Goal: Task Accomplishment & Management: Complete application form

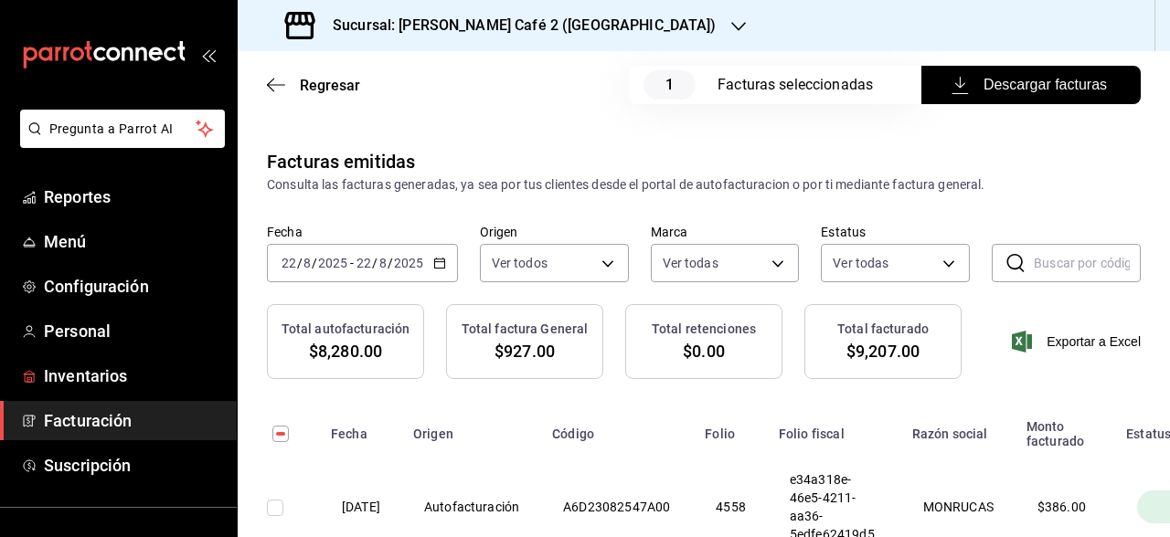
scroll to position [1457, 0]
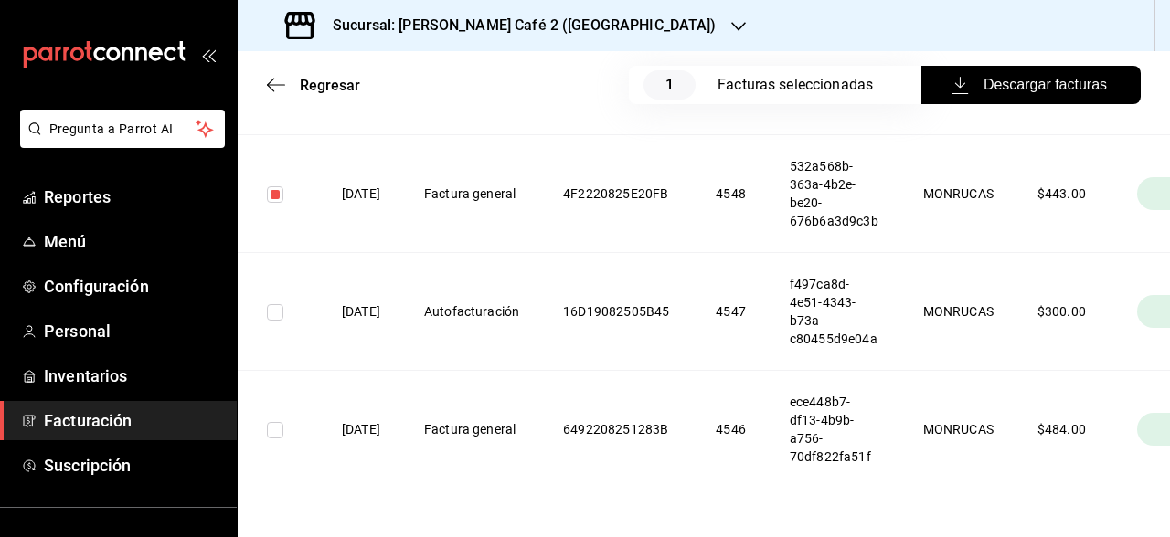
click at [102, 426] on span "Facturación" at bounding box center [133, 420] width 178 height 25
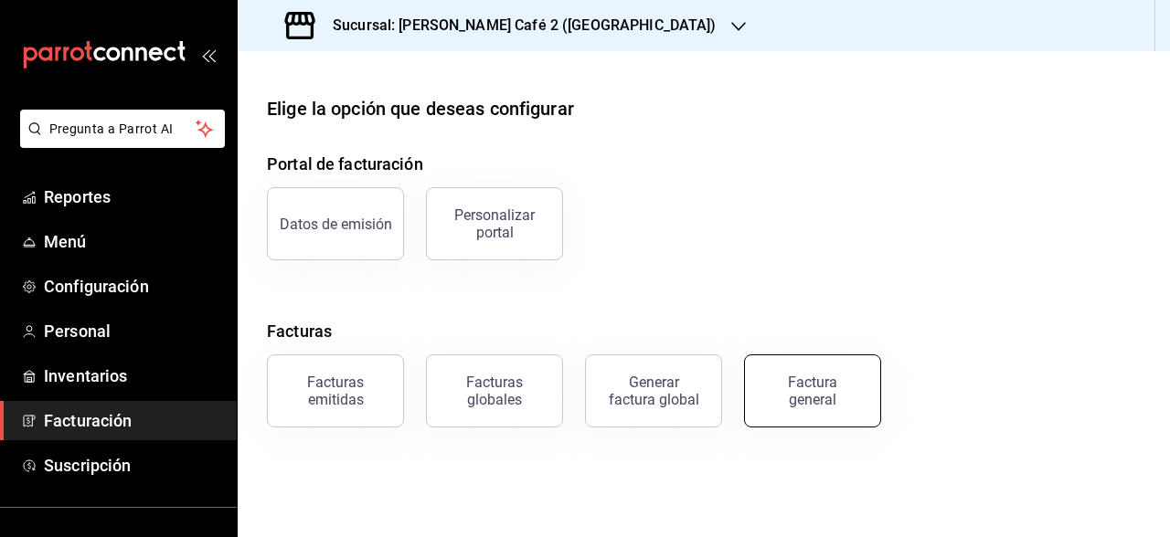
click at [805, 388] on div "Factura general" at bounding box center [812, 391] width 91 height 35
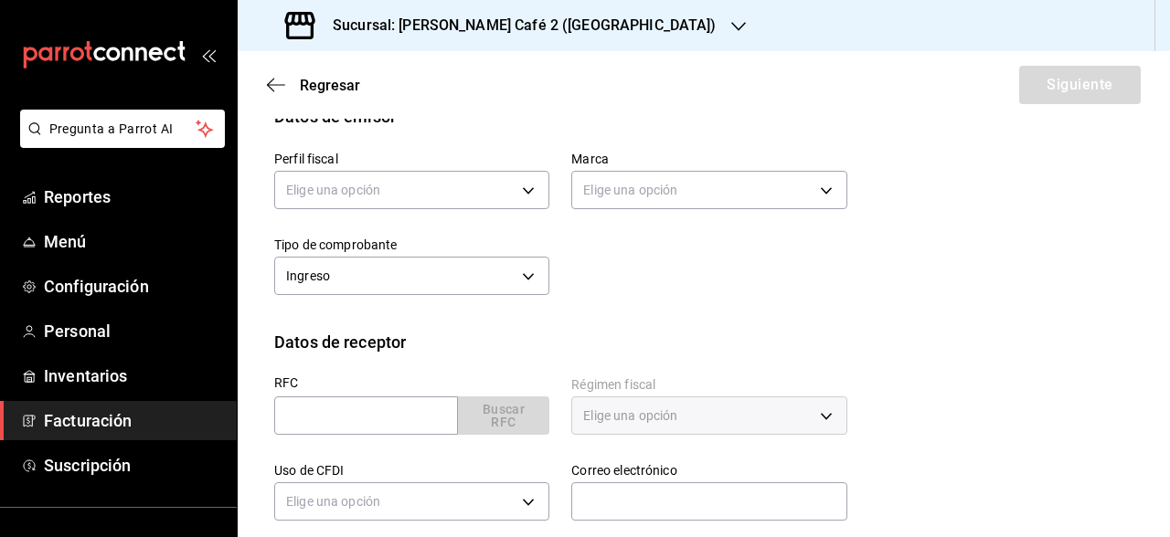
scroll to position [246, 0]
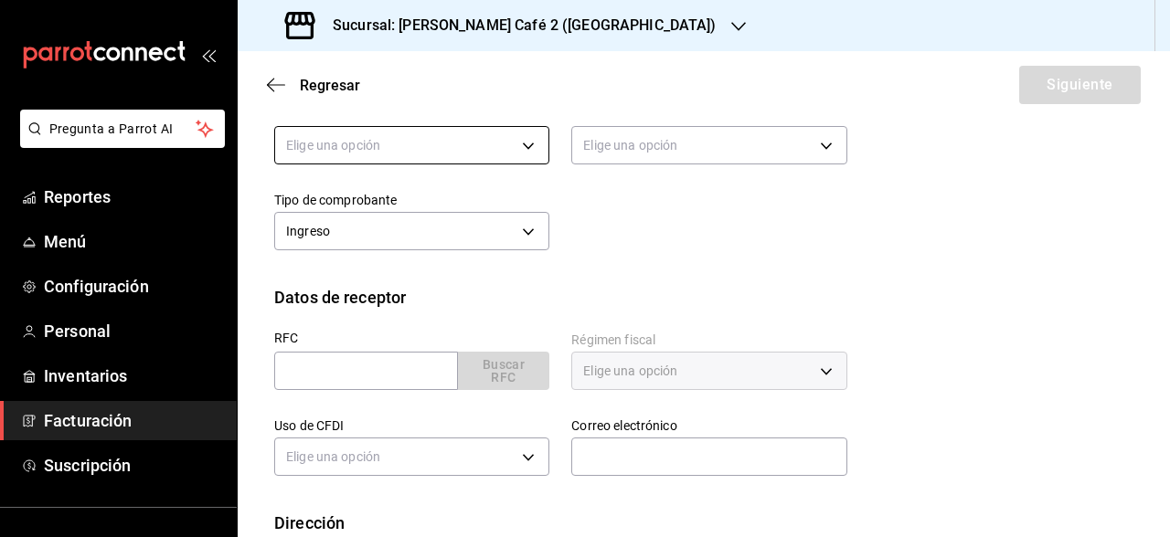
click at [514, 133] on body "Pregunta a Parrot AI Reportes Menú Configuración Personal Inventarios Facturaci…" at bounding box center [585, 268] width 1170 height 537
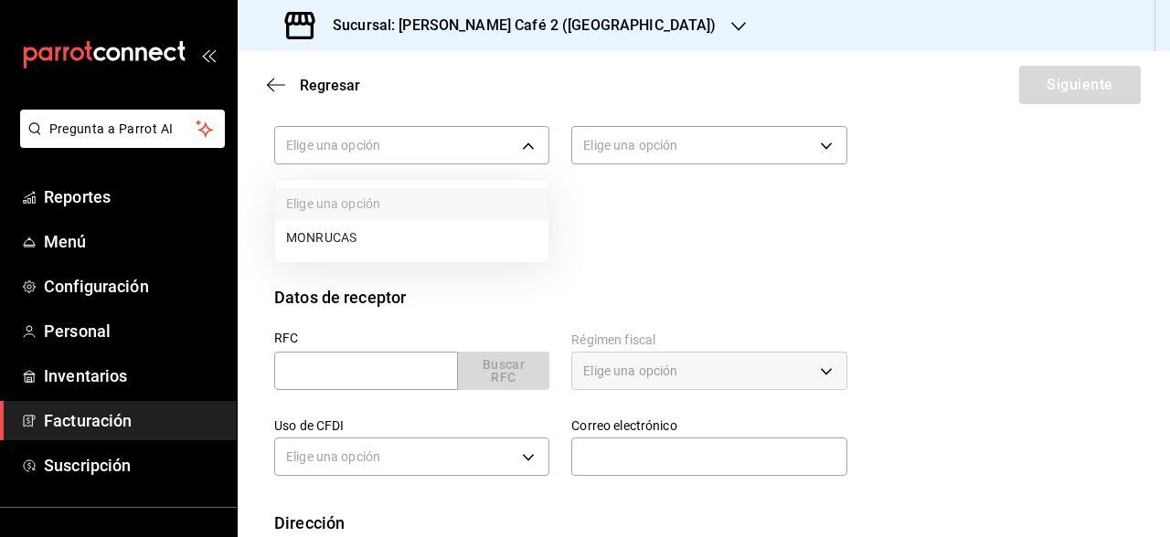
click at [451, 223] on li "MONRUCAS" at bounding box center [411, 238] width 273 height 34
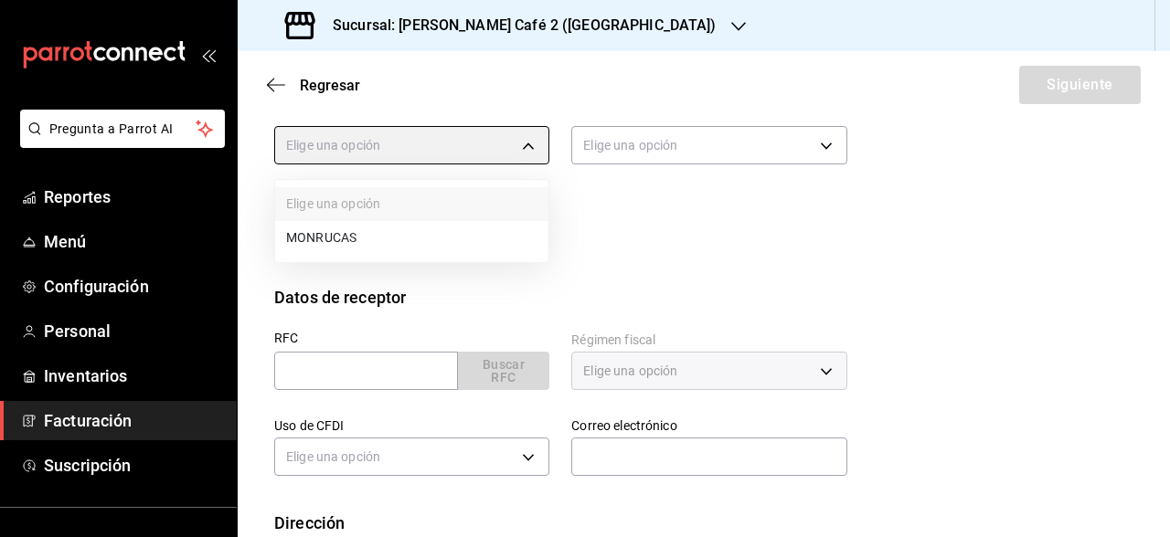
type input "59163feb-dcfb-4775-8e0c-4e7adf7c7f42"
type input "0ad63c78-384e-4216-9fdc-849ce7c9cd69"
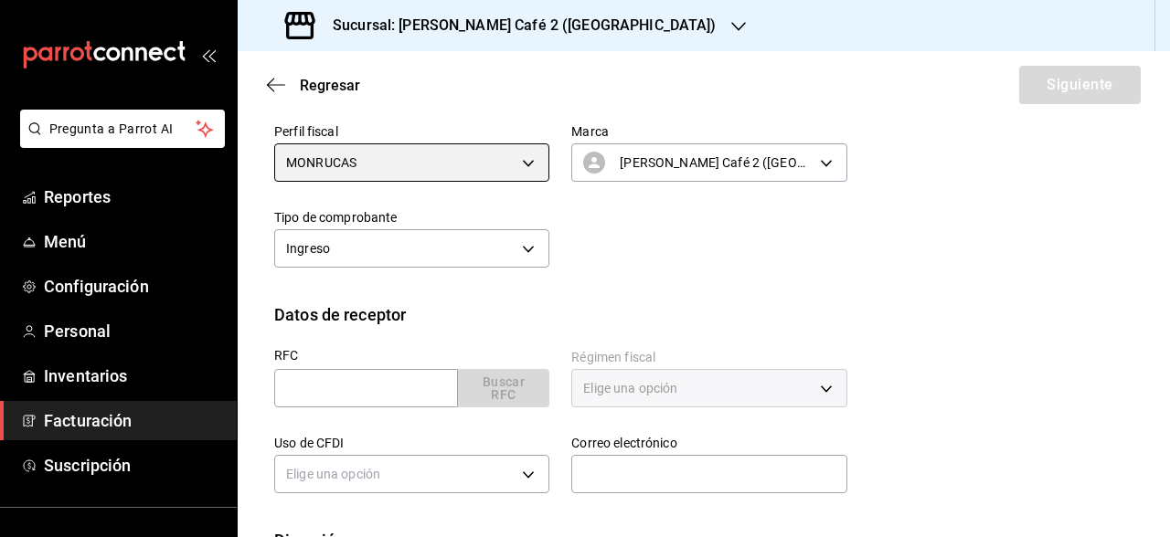
scroll to position [227, 0]
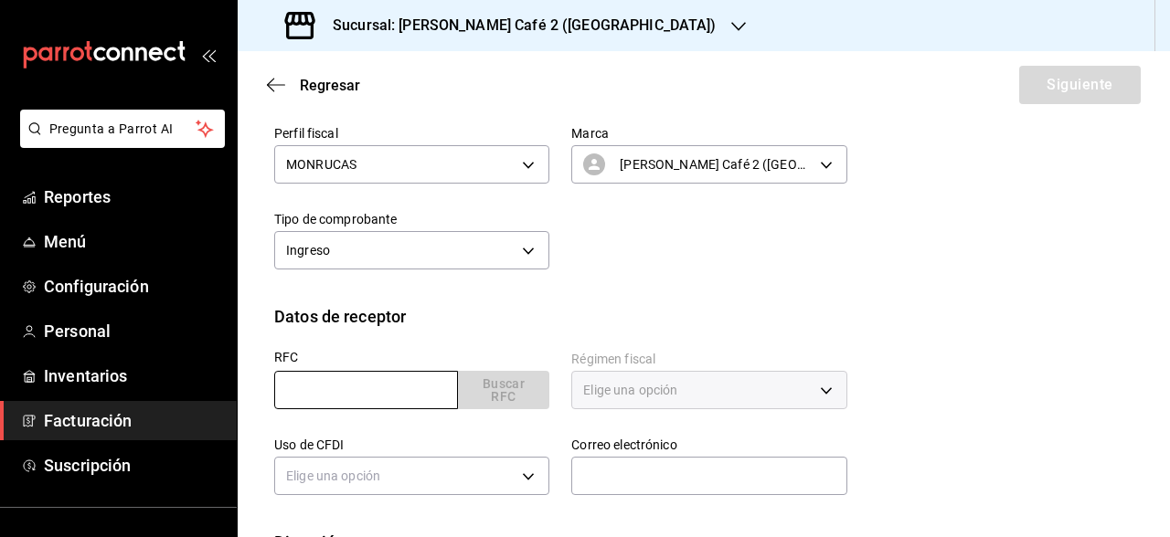
click at [383, 393] on input "text" at bounding box center [366, 390] width 184 height 38
click at [343, 383] on input "text" at bounding box center [366, 390] width 184 height 38
paste input "IMS421231I45"
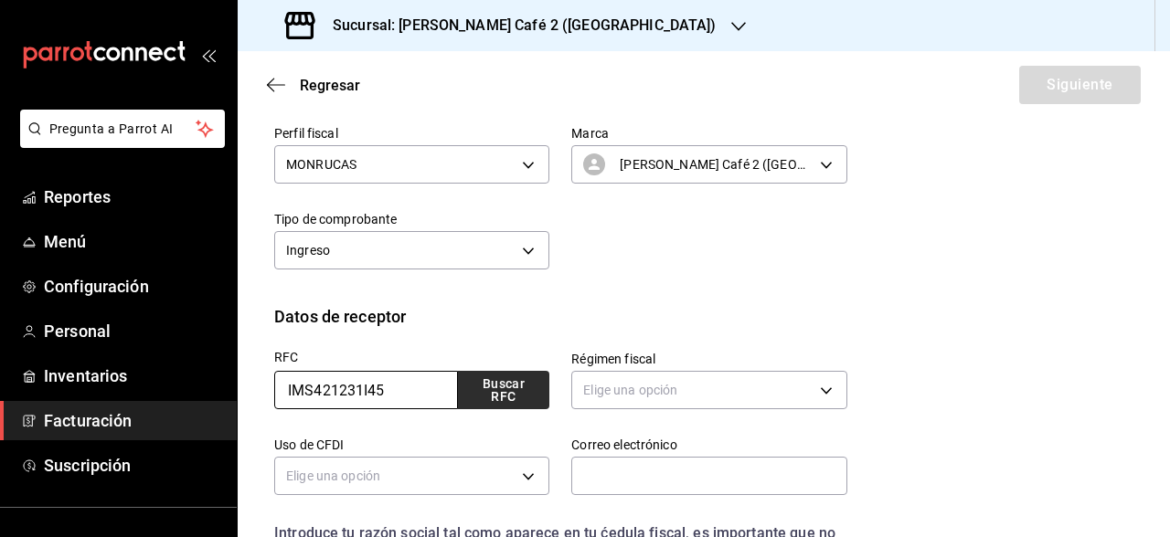
type input "IMS421231I45"
click at [464, 388] on button "Buscar RFC" at bounding box center [503, 390] width 92 height 38
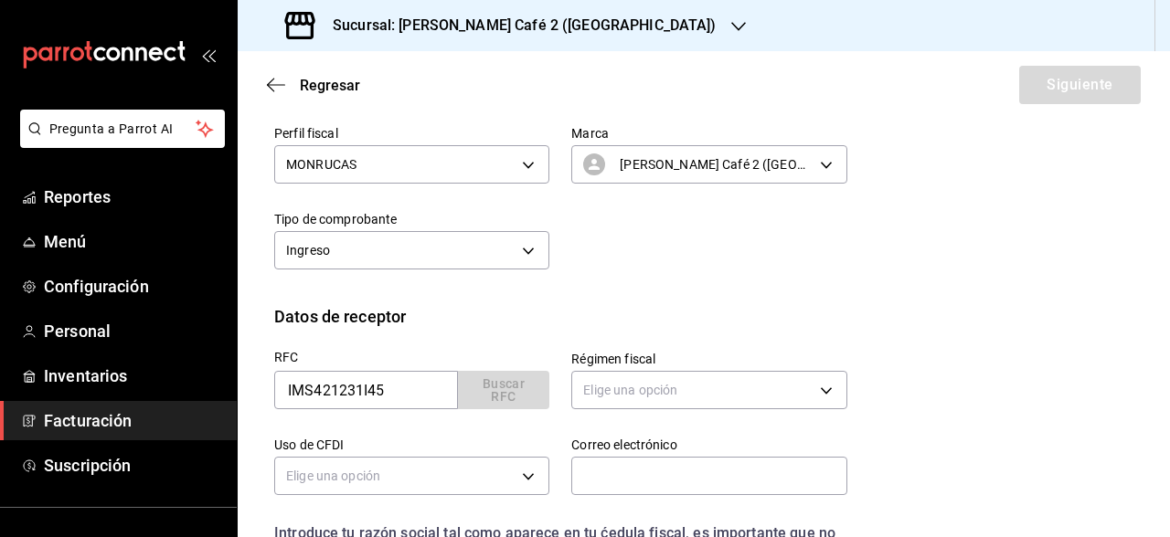
type input "603"
type input "S01"
type input "[PERSON_NAME][EMAIL_ADDRESS][DOMAIN_NAME]"
type input "06600"
type input "INSTITUTO MEXICANO DEL SEGURO SOCIAL"
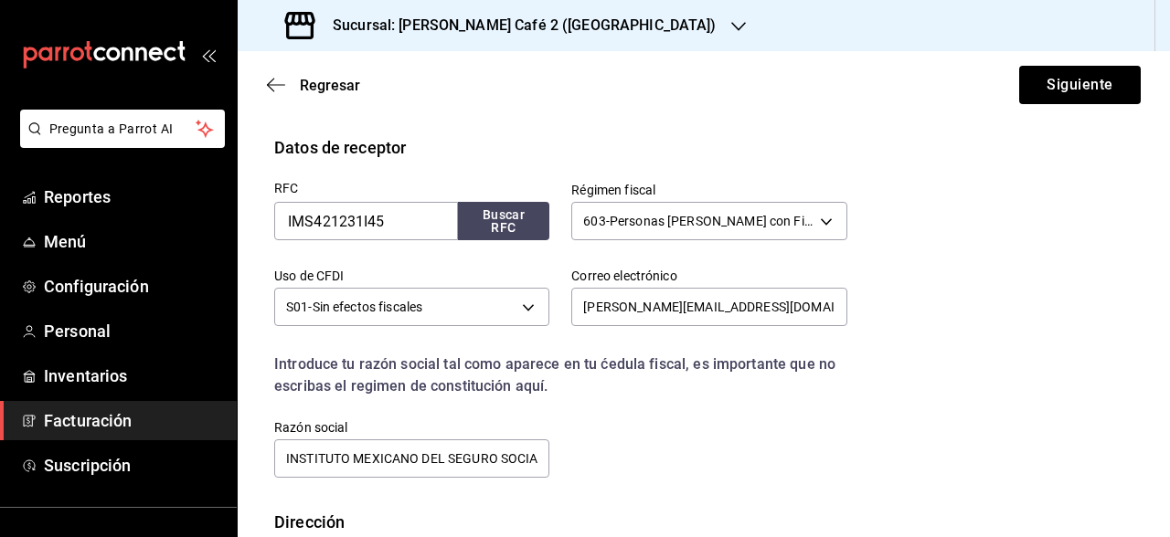
scroll to position [505, 0]
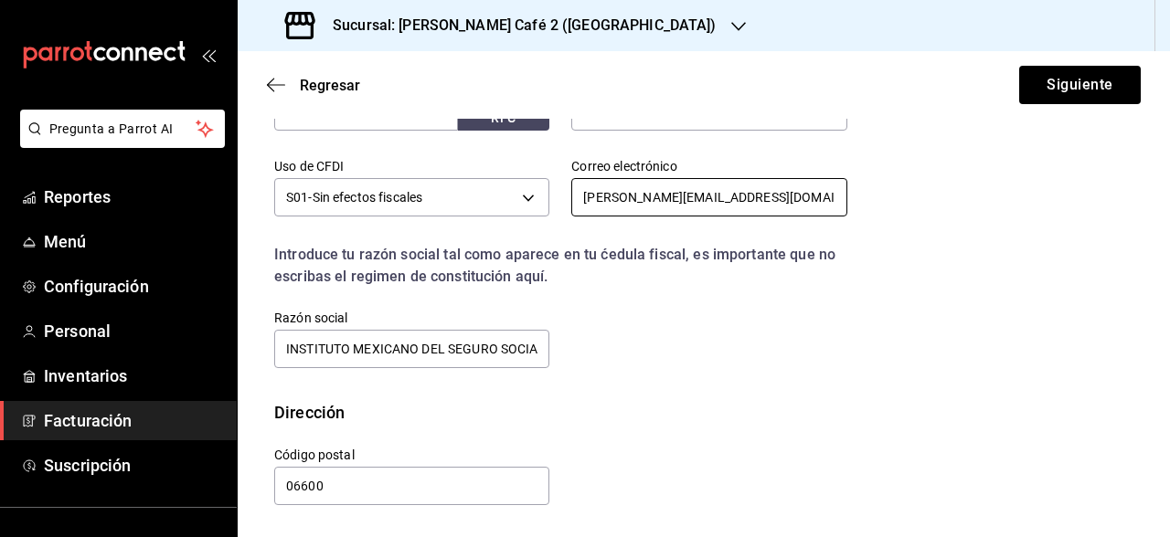
drag, startPoint x: 769, startPoint y: 202, endPoint x: 559, endPoint y: 185, distance: 210.9
click at [557, 185] on div "Correo electrónico [PERSON_NAME][EMAIL_ADDRESS][DOMAIN_NAME]" at bounding box center [697, 179] width 297 height 86
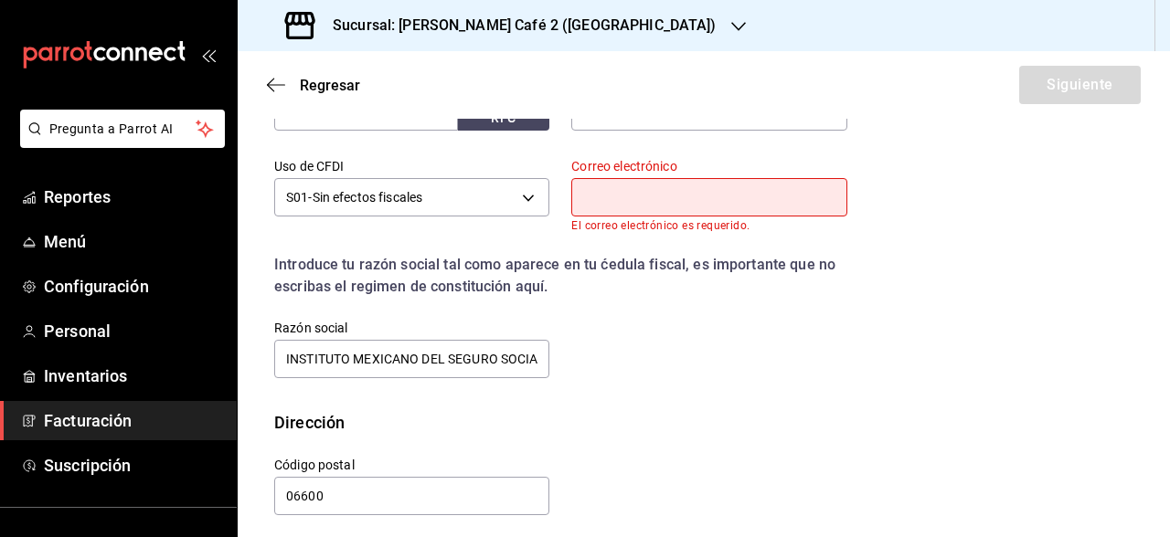
click at [609, 205] on input "text" at bounding box center [708, 197] width 275 height 38
paste input "[PERSON_NAME][EMAIL_ADDRESS][DOMAIN_NAME]"
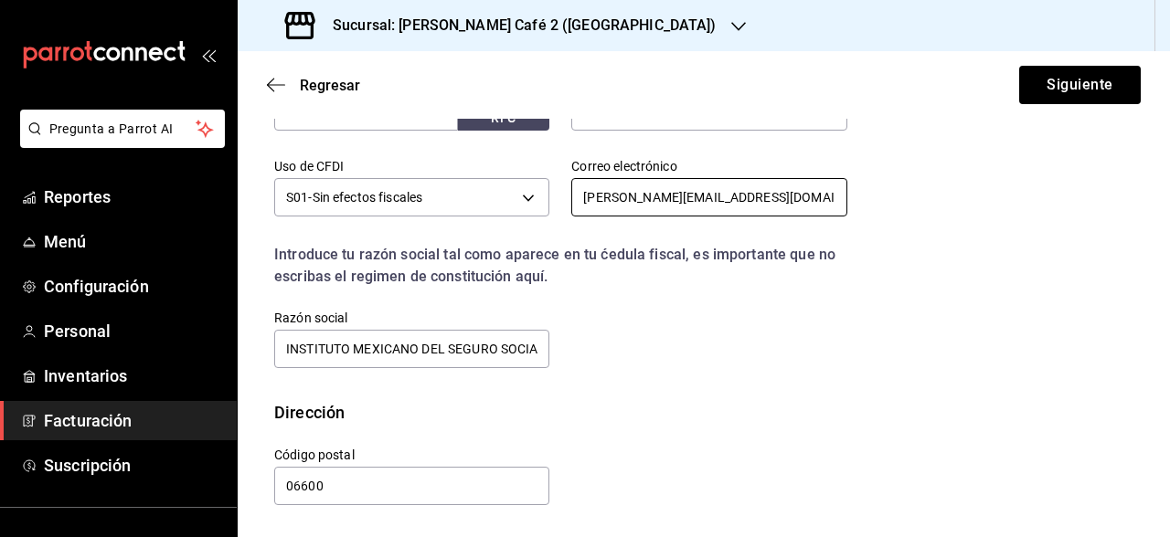
click at [582, 194] on input "[PERSON_NAME][EMAIL_ADDRESS][DOMAIN_NAME]" at bounding box center [708, 197] width 275 height 38
type input "[PERSON_NAME][EMAIL_ADDRESS][DOMAIN_NAME]"
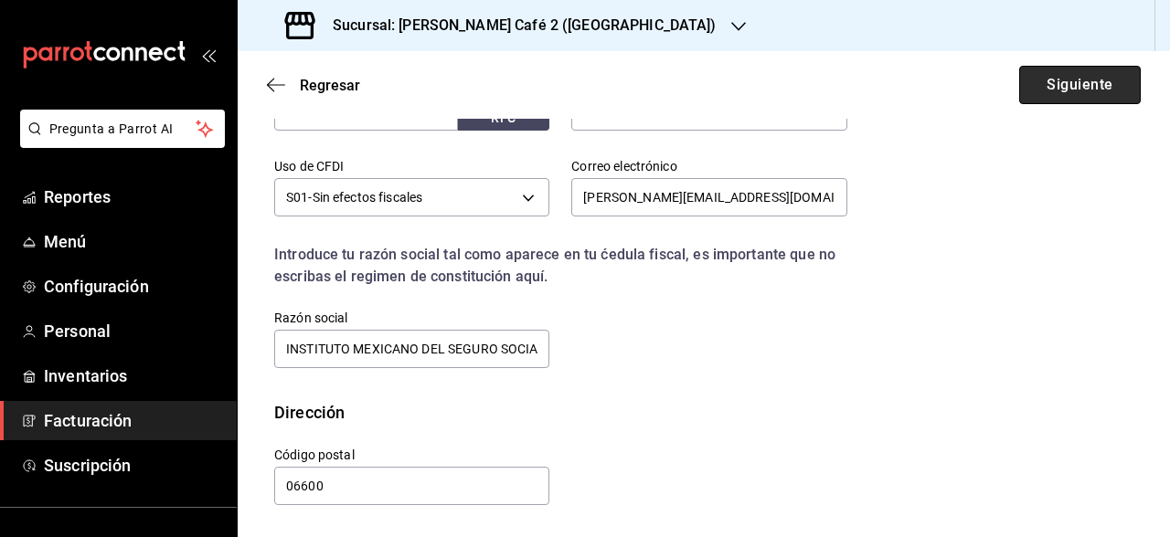
click at [1066, 87] on button "Siguiente" at bounding box center [1080, 85] width 122 height 38
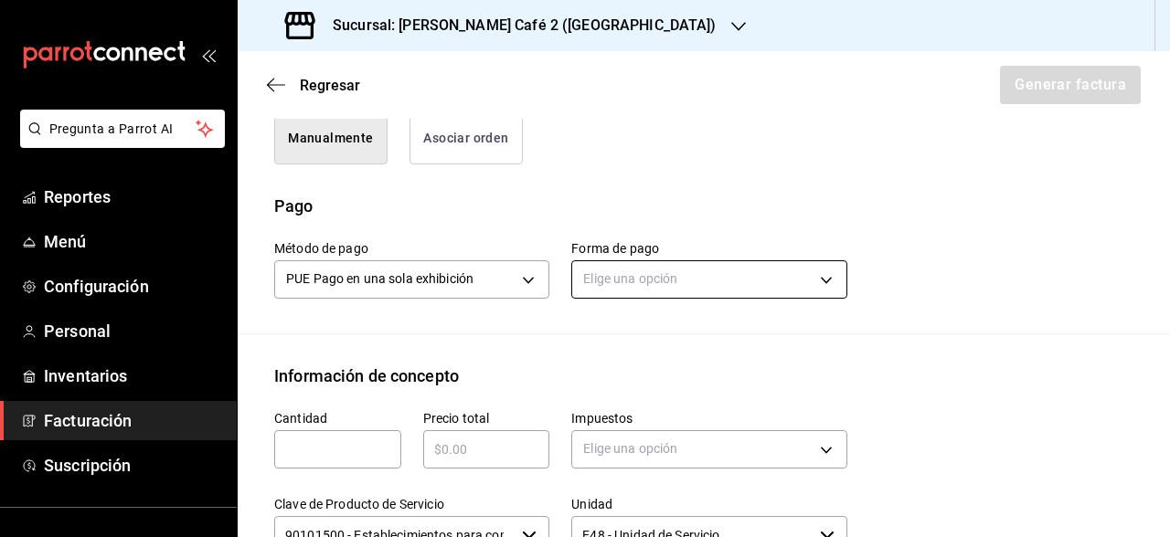
click at [684, 288] on body "Pregunta a Parrot AI Reportes Menú Configuración Personal Inventarios Facturaci…" at bounding box center [585, 268] width 1170 height 537
